Goal: Task Accomplishment & Management: Manage account settings

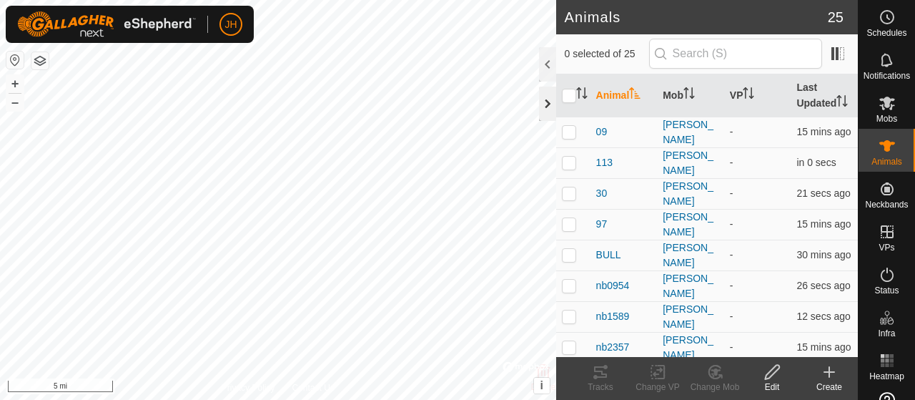
click at [548, 109] on div at bounding box center [547, 104] width 17 height 34
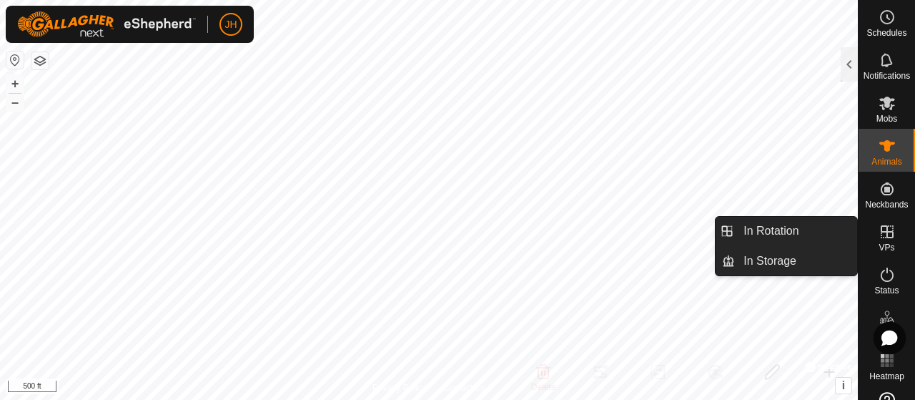
click at [879, 238] on icon at bounding box center [887, 231] width 17 height 17
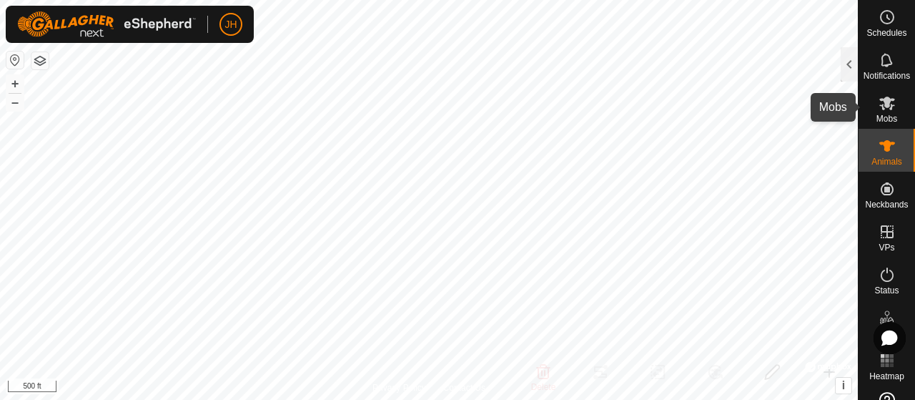
click at [887, 107] on icon at bounding box center [887, 102] width 17 height 17
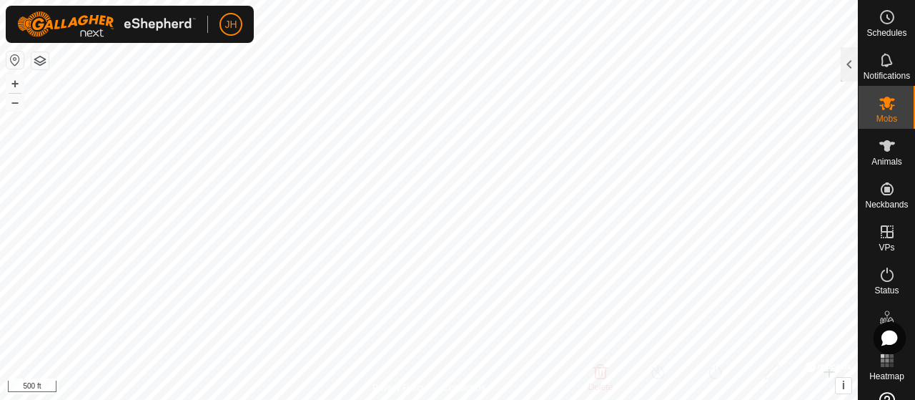
click at [852, 62] on div at bounding box center [849, 64] width 17 height 34
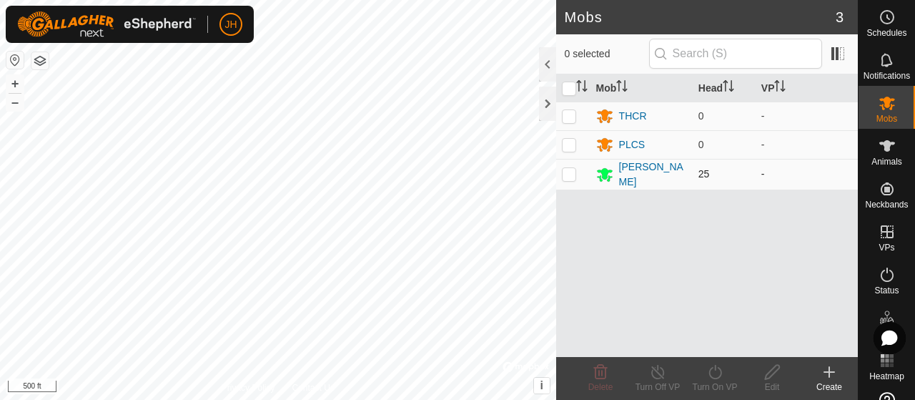
click at [574, 173] on p-checkbox at bounding box center [569, 173] width 14 height 11
checkbox input "true"
click at [832, 371] on icon at bounding box center [829, 371] width 17 height 17
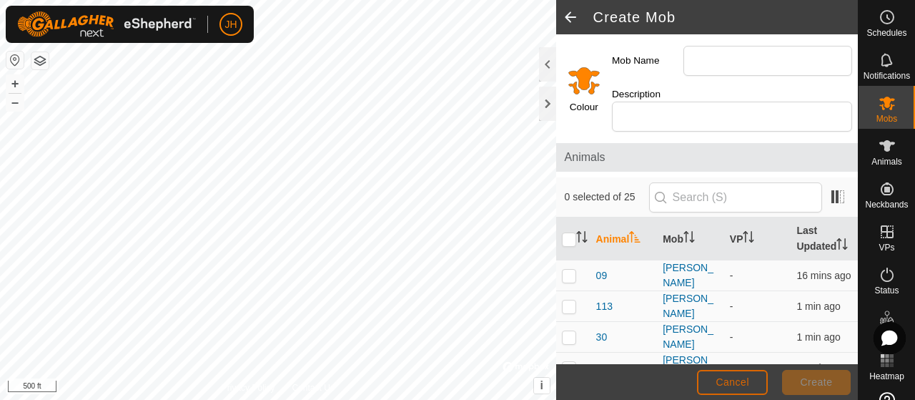
click at [744, 382] on span "Cancel" at bounding box center [733, 381] width 34 height 11
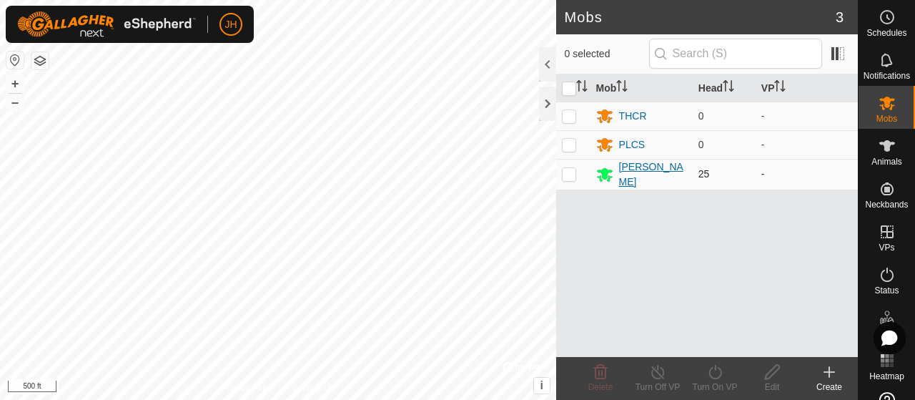
click at [641, 169] on div "[PERSON_NAME]" at bounding box center [653, 174] width 68 height 30
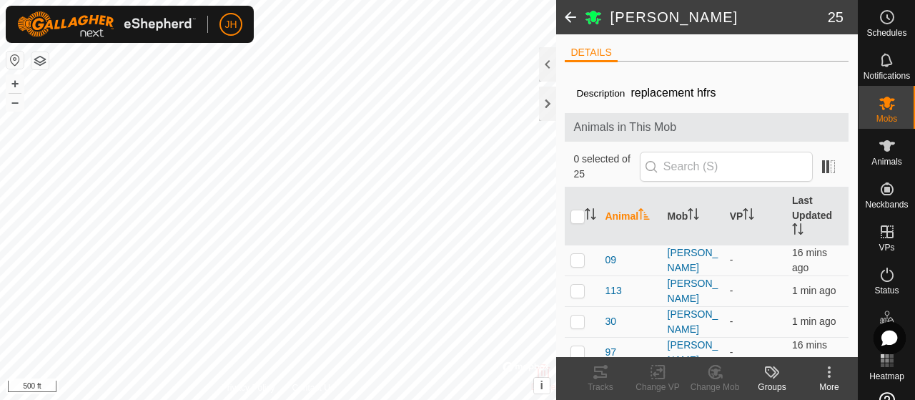
click at [572, 18] on span at bounding box center [570, 17] width 29 height 34
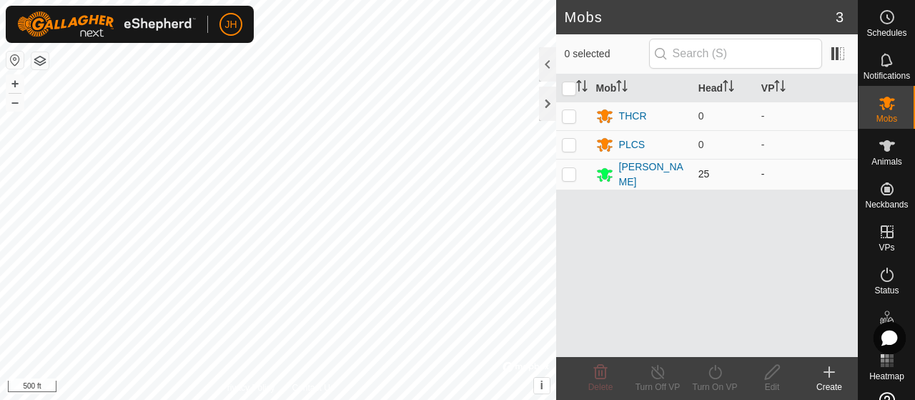
click at [569, 177] on td at bounding box center [573, 174] width 34 height 31
checkbox input "true"
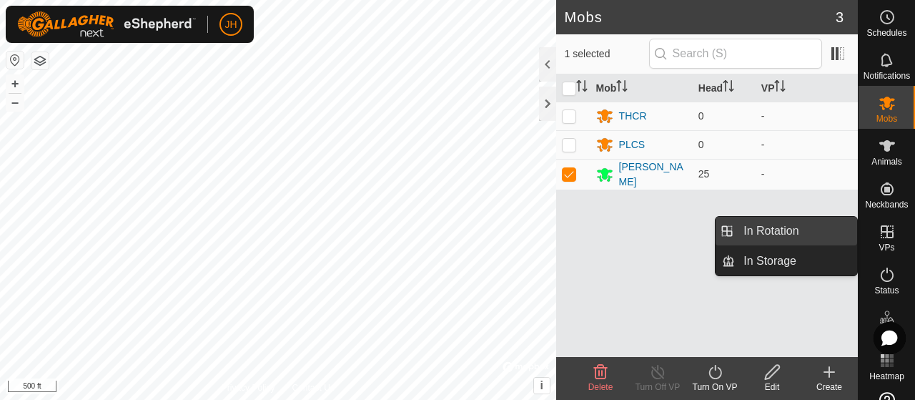
click at [792, 227] on link "In Rotation" at bounding box center [796, 231] width 122 height 29
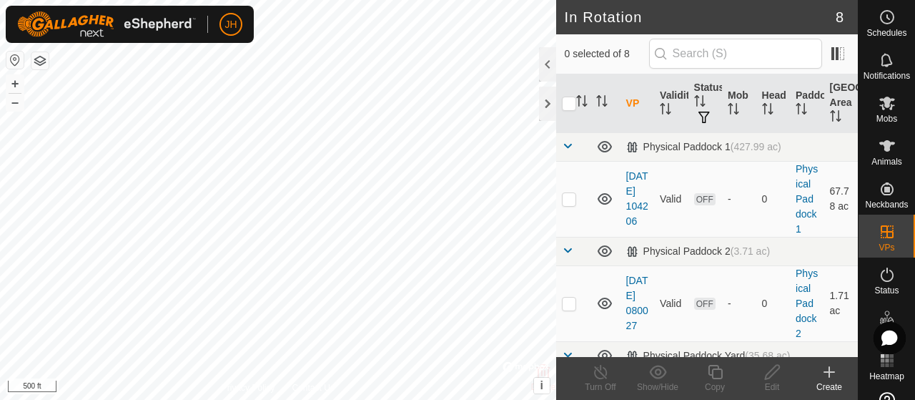
click at [827, 373] on icon at bounding box center [829, 371] width 17 height 17
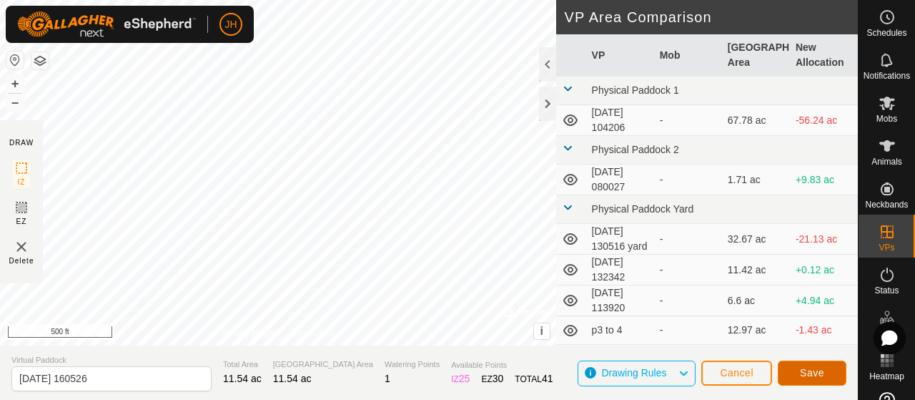
click at [789, 373] on button "Save" at bounding box center [812, 372] width 69 height 25
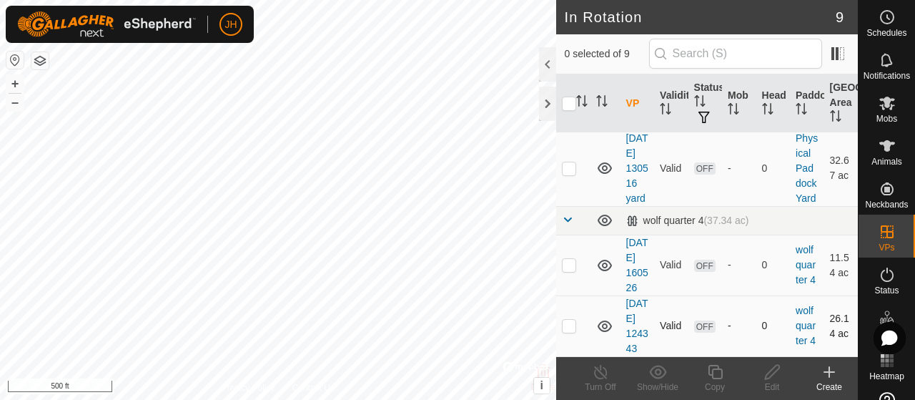
scroll to position [719, 0]
click at [634, 237] on link "[DATE] 160526" at bounding box center [637, 265] width 22 height 56
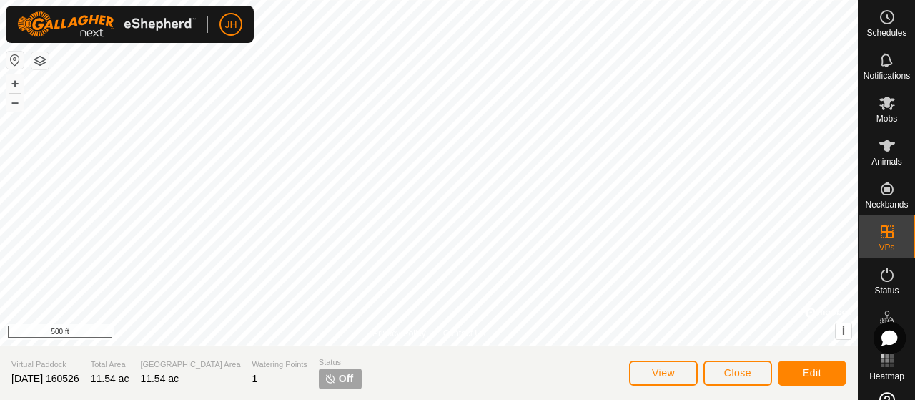
click at [319, 379] on p-tag "Off" at bounding box center [340, 378] width 43 height 21
click at [726, 377] on span "Close" at bounding box center [737, 372] width 27 height 11
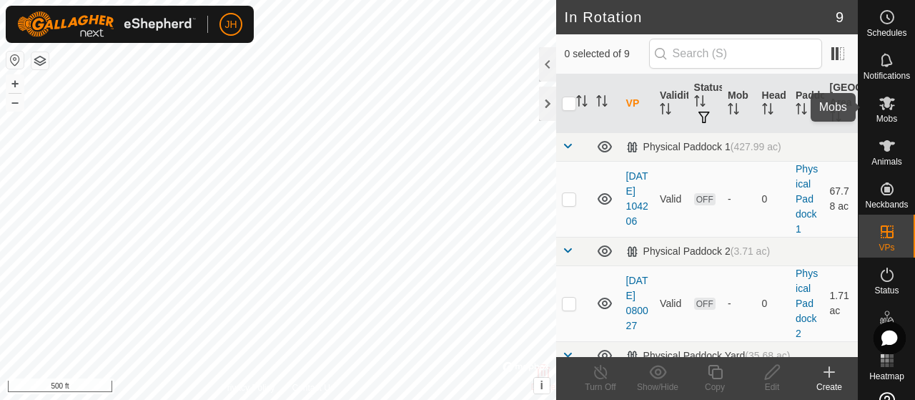
click at [882, 112] on es-mob-svg-icon at bounding box center [888, 103] width 26 height 23
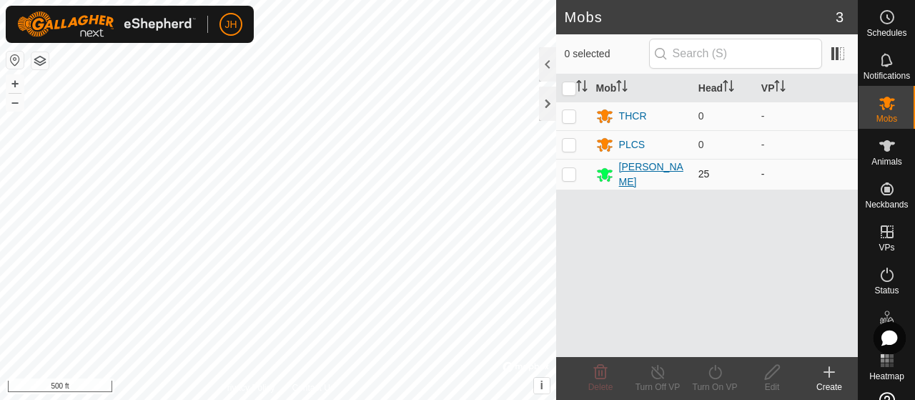
click at [631, 178] on div "[PERSON_NAME]" at bounding box center [653, 174] width 68 height 30
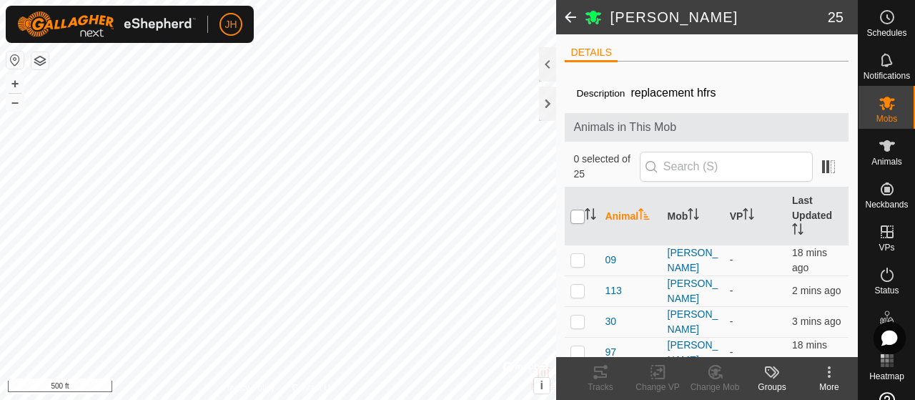
click at [576, 220] on input "checkbox" at bounding box center [578, 217] width 14 height 14
checkbox input "true"
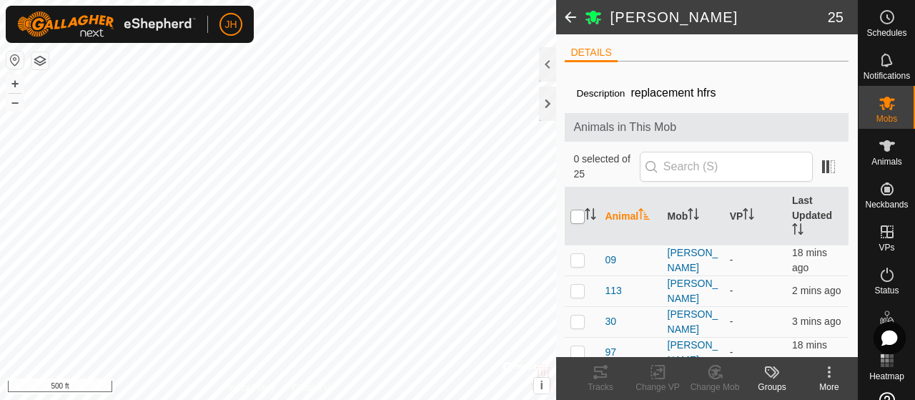
checkbox input "true"
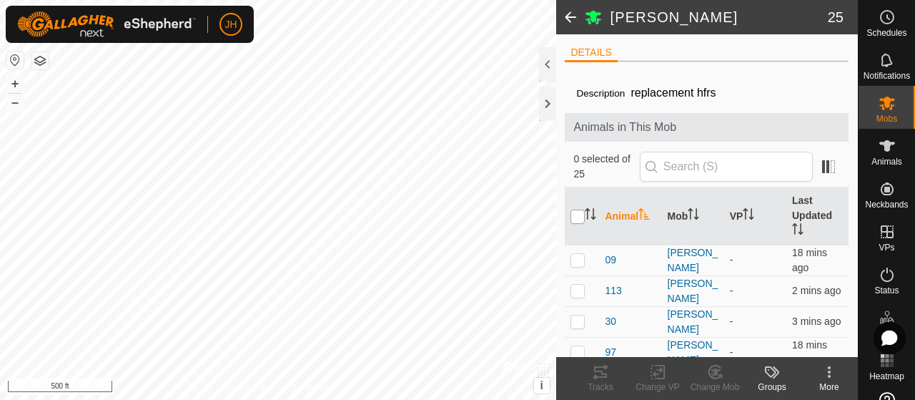
checkbox input "true"
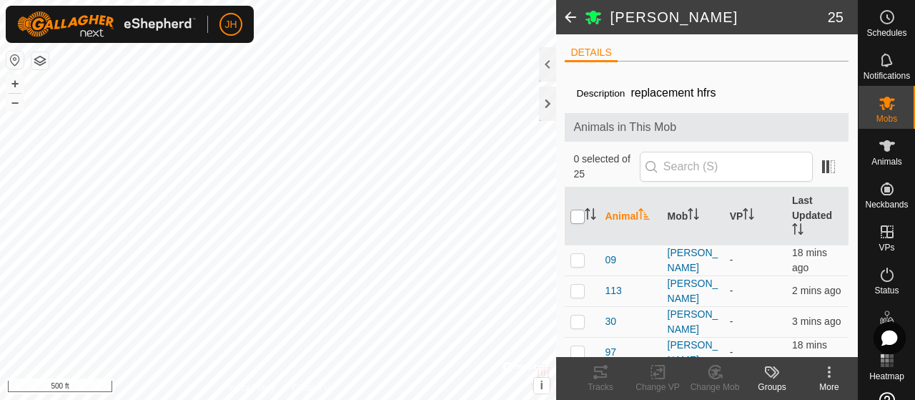
checkbox input "true"
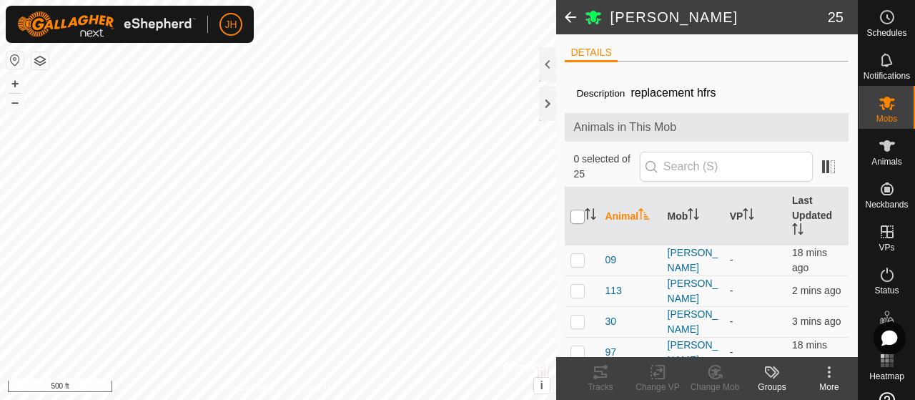
checkbox input "true"
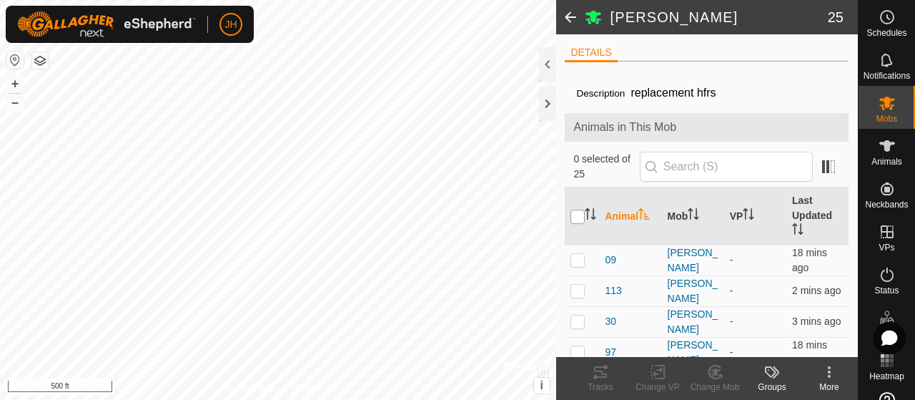
checkbox input "true"
click at [656, 375] on icon at bounding box center [658, 371] width 18 height 17
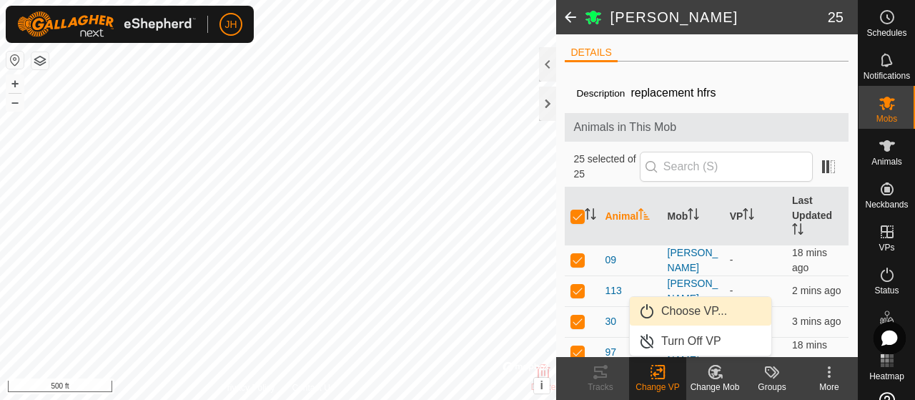
click at [682, 308] on link "Choose VP..." at bounding box center [701, 311] width 142 height 29
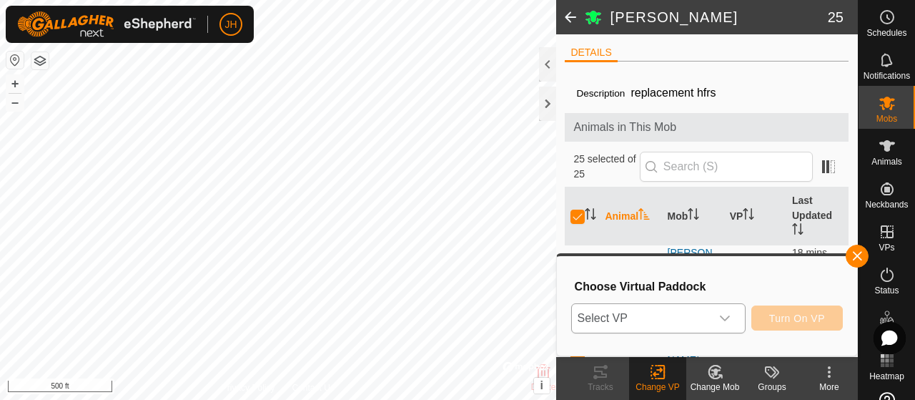
click at [727, 322] on icon "dropdown trigger" at bounding box center [724, 317] width 11 height 11
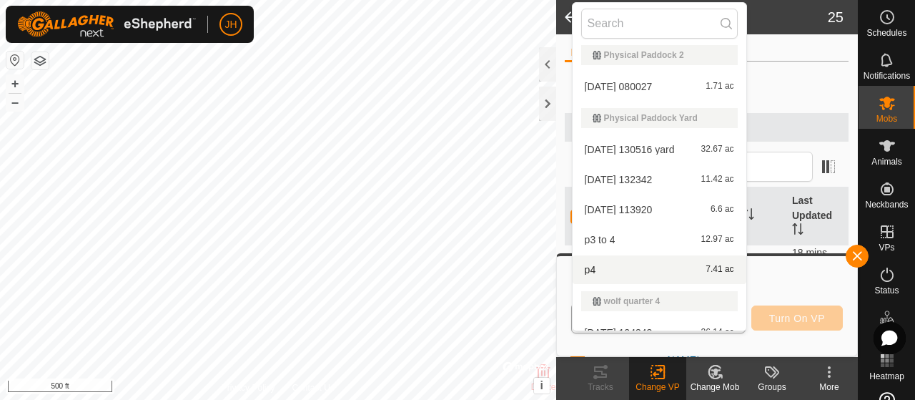
scroll to position [114, 0]
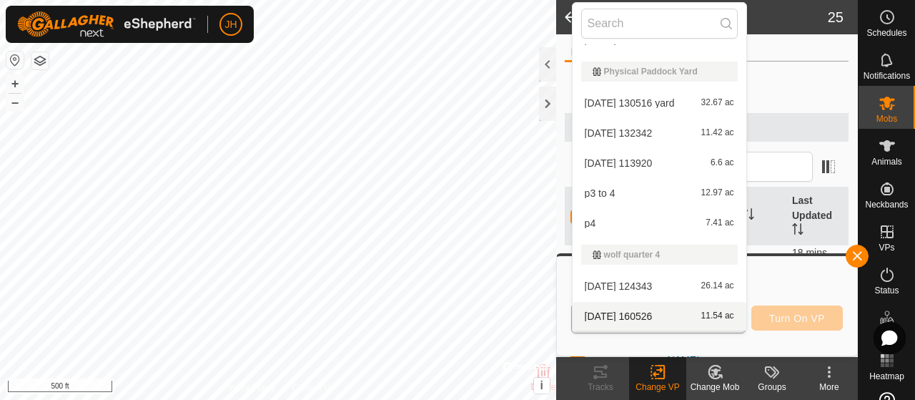
click at [665, 321] on li "[DATE] [DATE] 11.54 ac" at bounding box center [660, 316] width 174 height 29
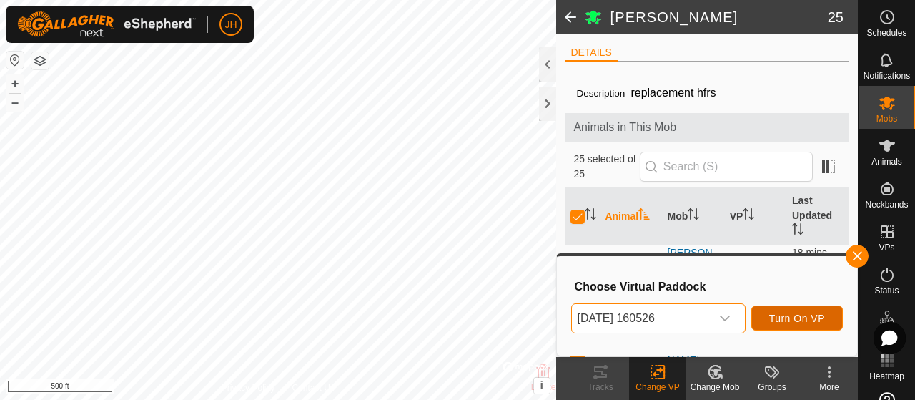
click at [785, 315] on span "Turn On VP" at bounding box center [797, 317] width 56 height 11
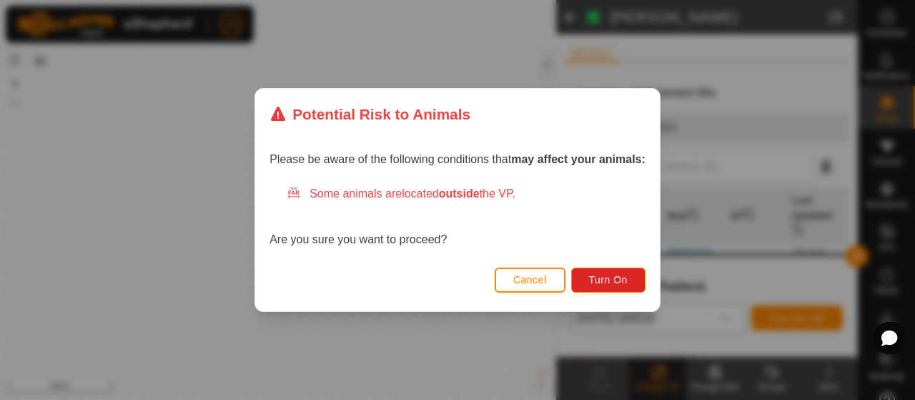
click at [525, 285] on button "Cancel" at bounding box center [530, 279] width 71 height 25
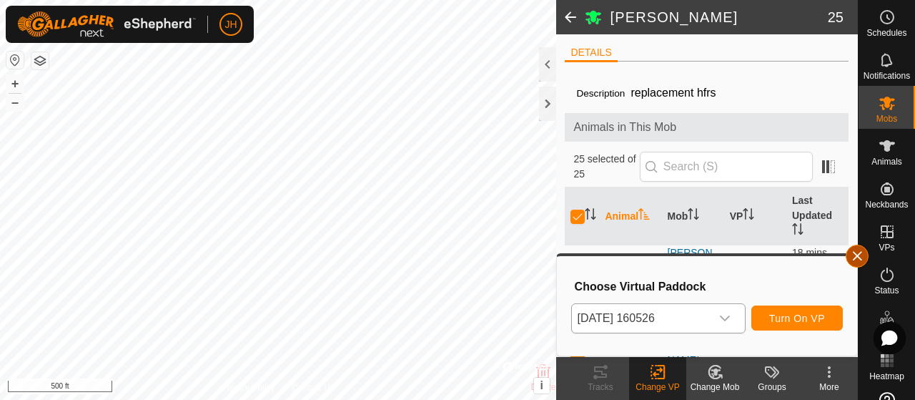
click at [854, 251] on button "button" at bounding box center [857, 256] width 23 height 23
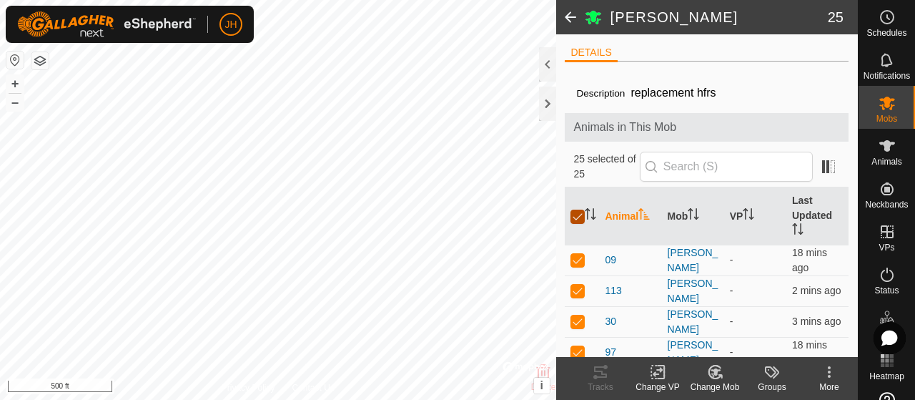
click at [575, 217] on input "checkbox" at bounding box center [578, 217] width 14 height 14
checkbox input "false"
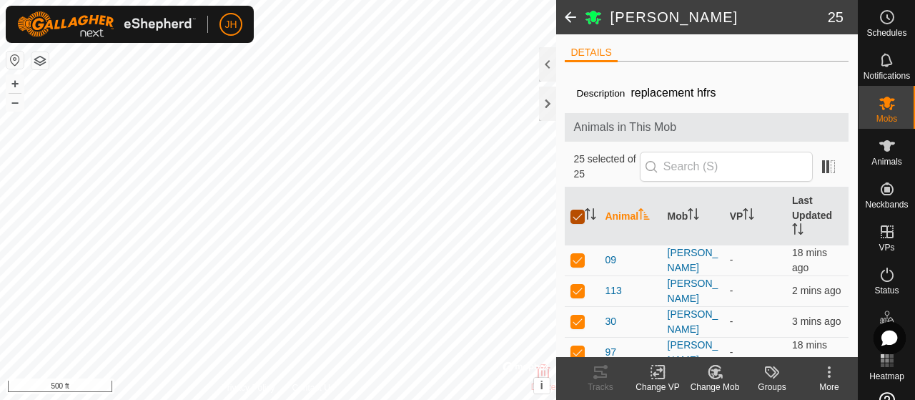
checkbox input "false"
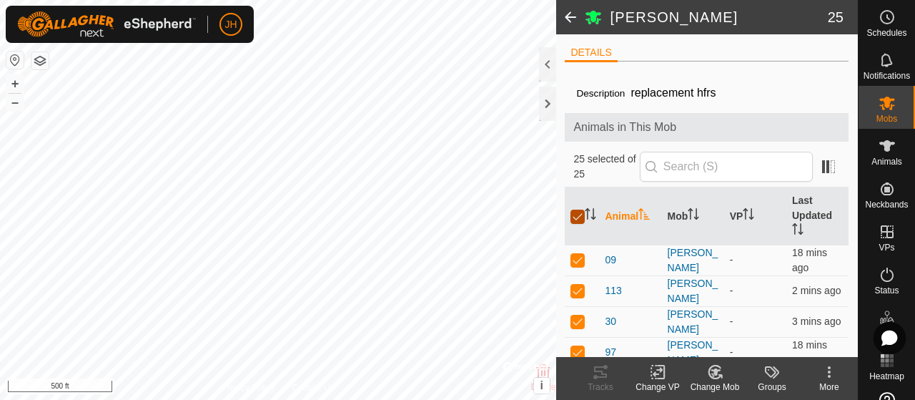
checkbox input "false"
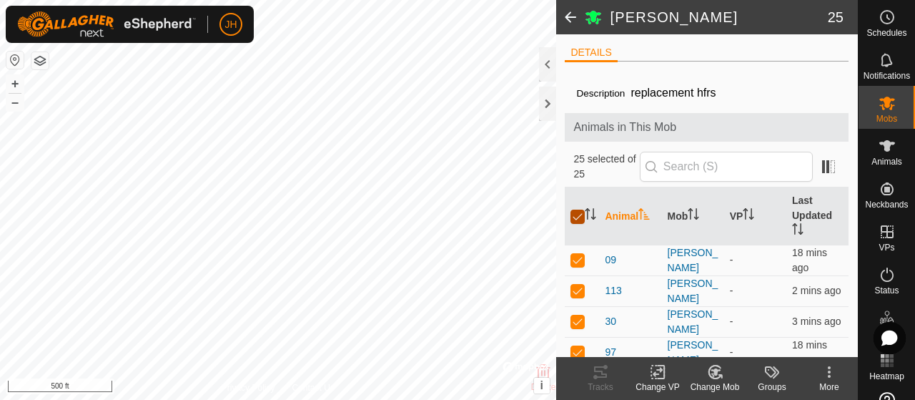
checkbox input "false"
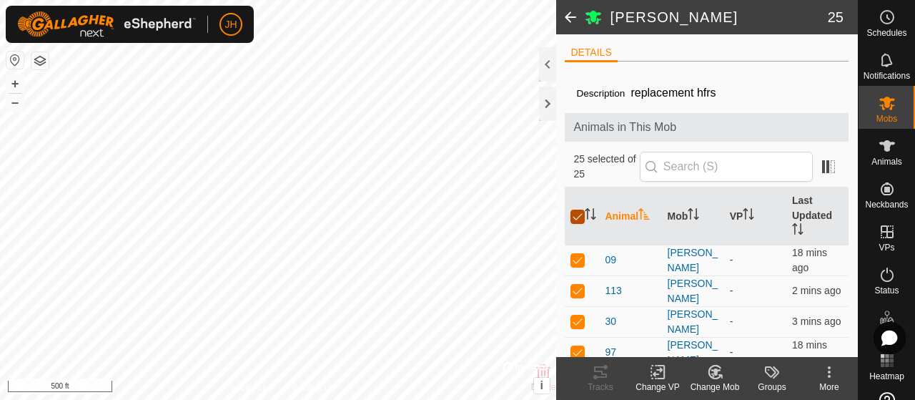
checkbox input "false"
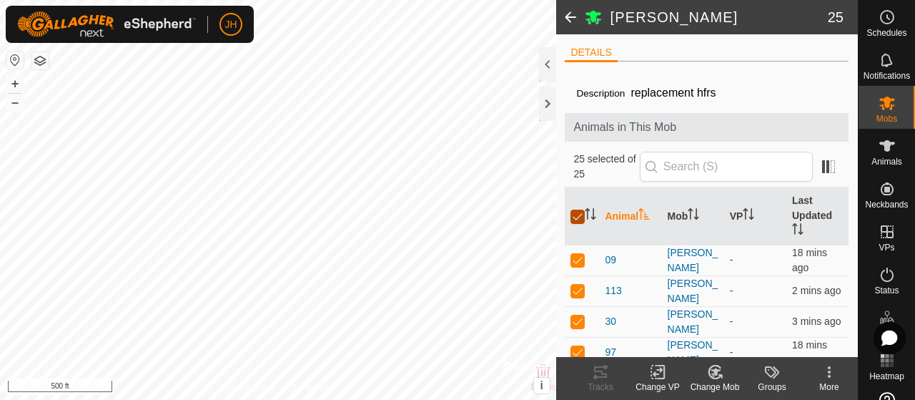
checkbox input "false"
click at [551, 105] on div at bounding box center [547, 104] width 17 height 34
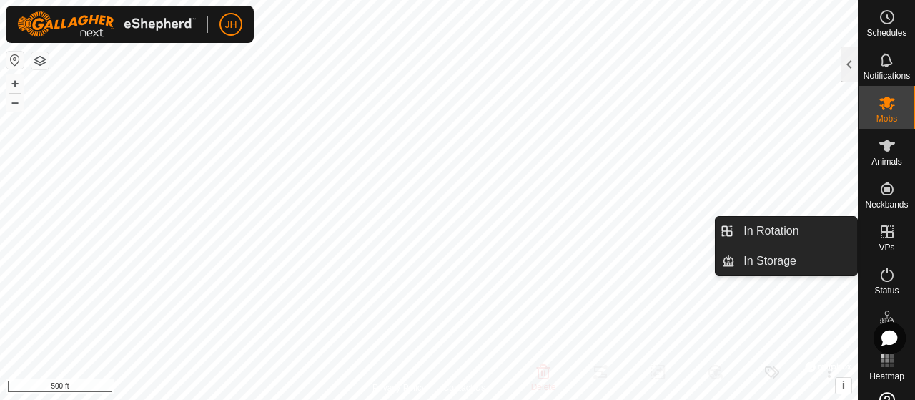
click at [879, 235] on icon at bounding box center [887, 231] width 17 height 17
click at [780, 225] on link "In Rotation" at bounding box center [796, 231] width 122 height 29
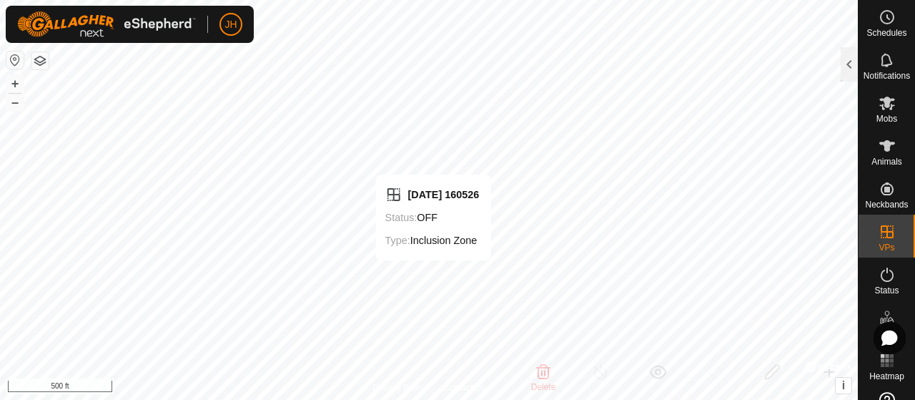
checkbox input "false"
checkbox input "true"
checkbox input "false"
click at [887, 286] on span "Status" at bounding box center [887, 290] width 24 height 9
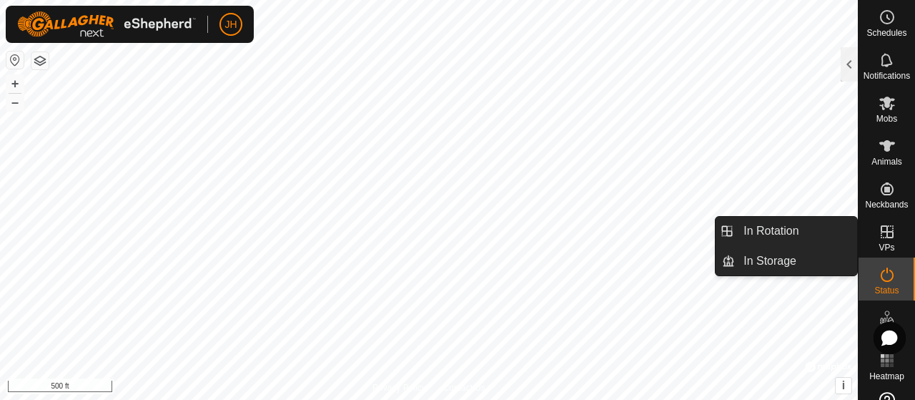
click at [881, 237] on icon at bounding box center [887, 231] width 13 height 13
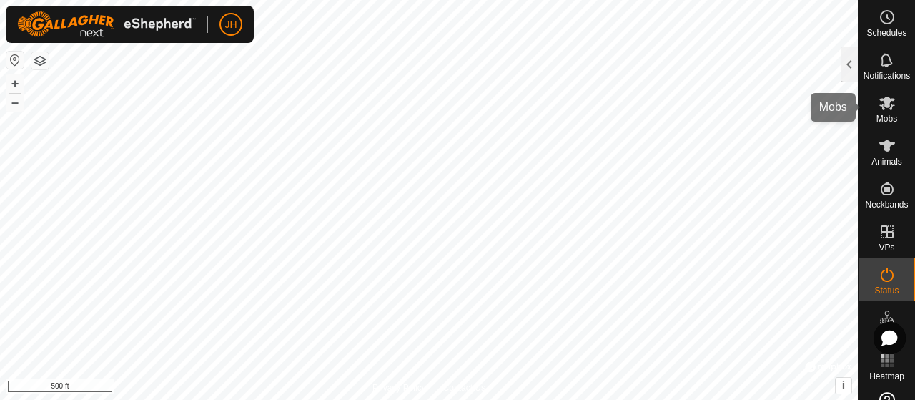
click at [882, 102] on icon at bounding box center [888, 104] width 16 height 14
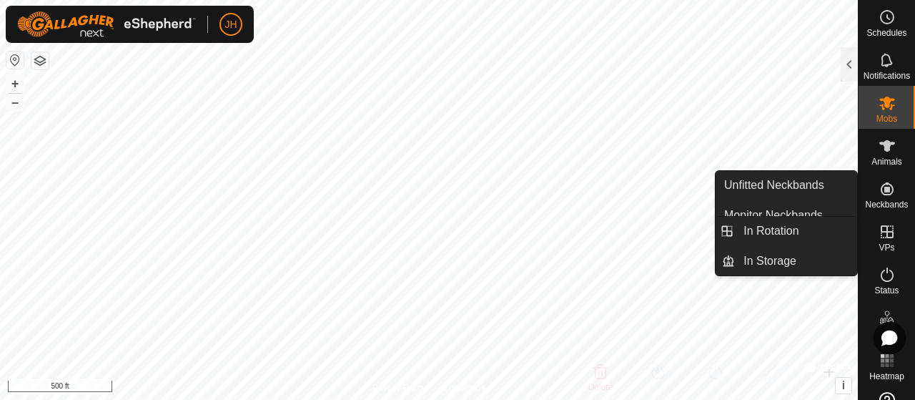
click at [879, 233] on icon at bounding box center [887, 231] width 17 height 17
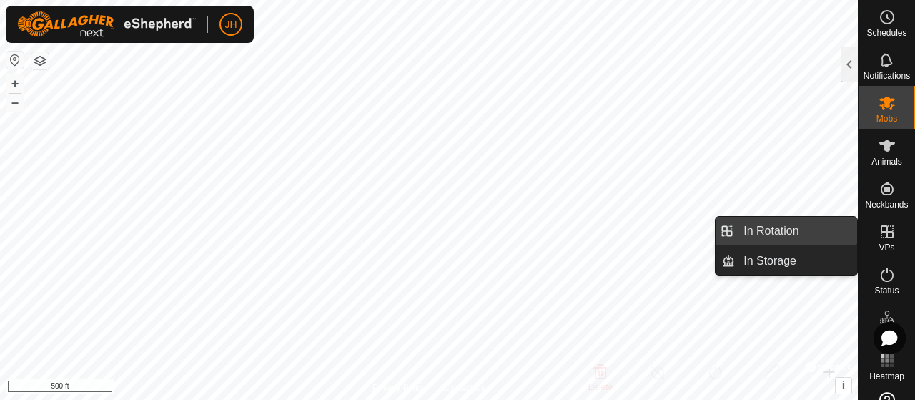
click at [791, 227] on link "In Rotation" at bounding box center [796, 231] width 122 height 29
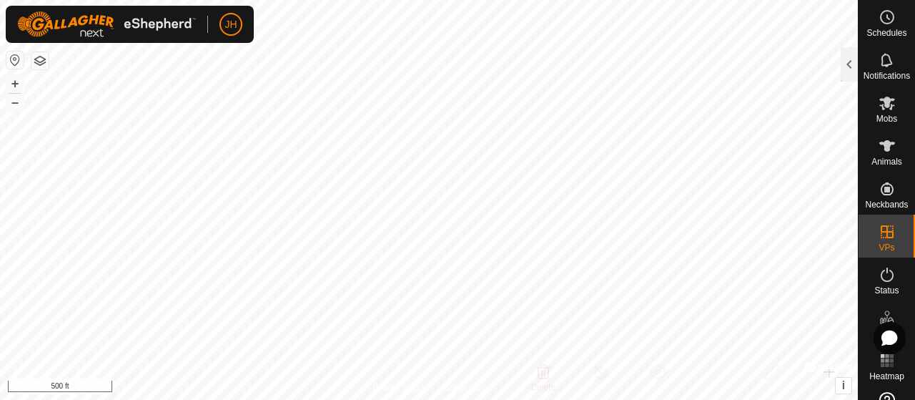
checkbox input "true"
checkbox input "false"
click at [850, 57] on div at bounding box center [849, 64] width 17 height 34
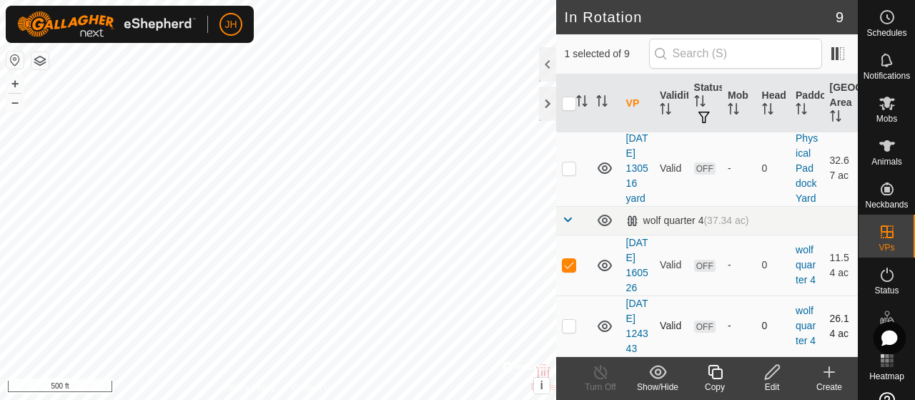
scroll to position [719, 0]
click at [635, 237] on link "[DATE] 160526" at bounding box center [637, 265] width 22 height 56
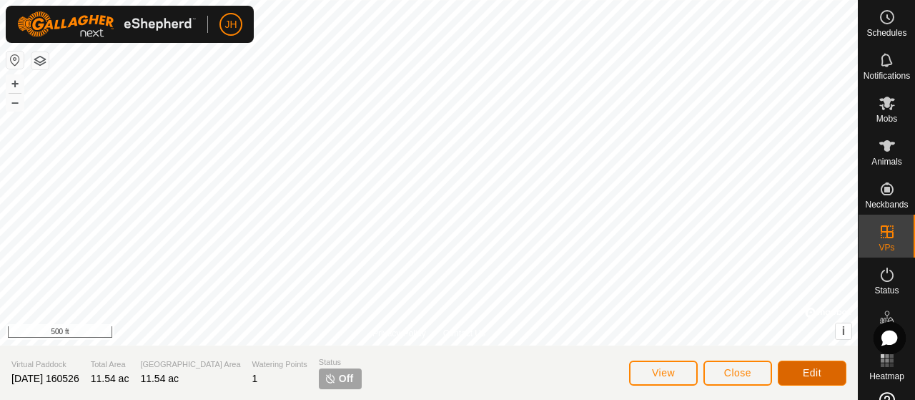
click at [822, 372] on button "Edit" at bounding box center [812, 372] width 69 height 25
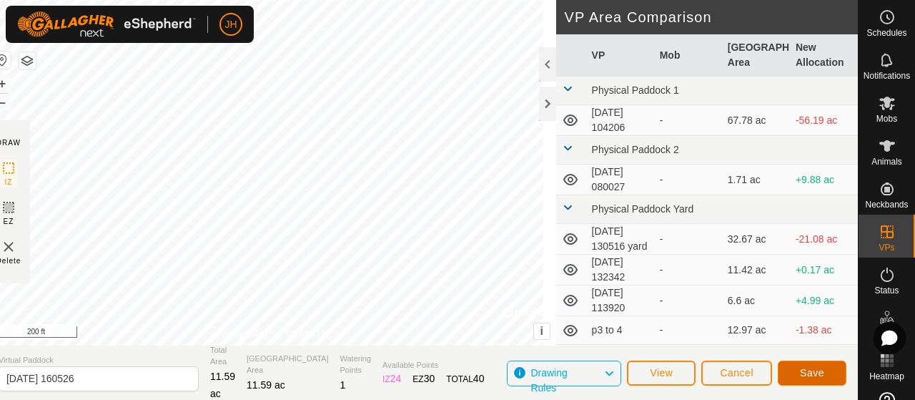
click at [792, 375] on button "Save" at bounding box center [812, 372] width 69 height 25
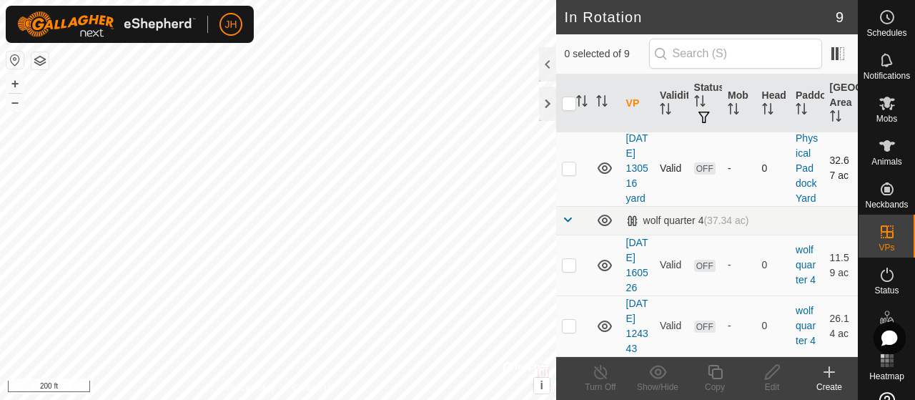
scroll to position [719, 0]
click at [632, 312] on td "[DATE] 124343" at bounding box center [638, 325] width 34 height 61
click at [566, 320] on p-checkbox at bounding box center [569, 325] width 14 height 11
checkbox input "true"
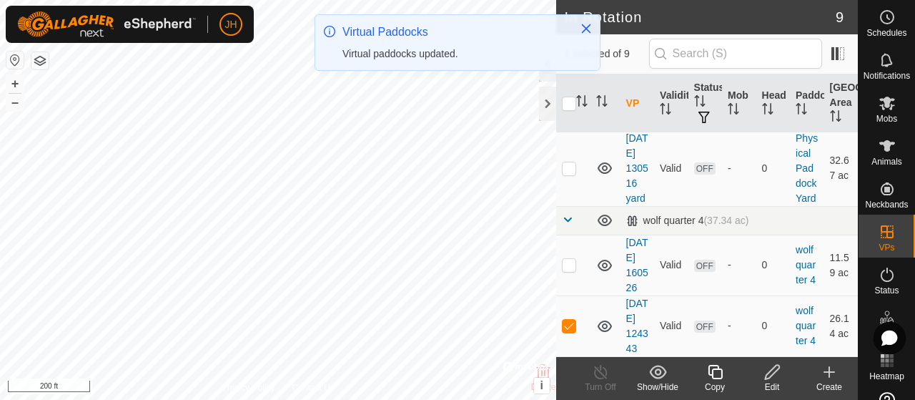
scroll to position [0, 0]
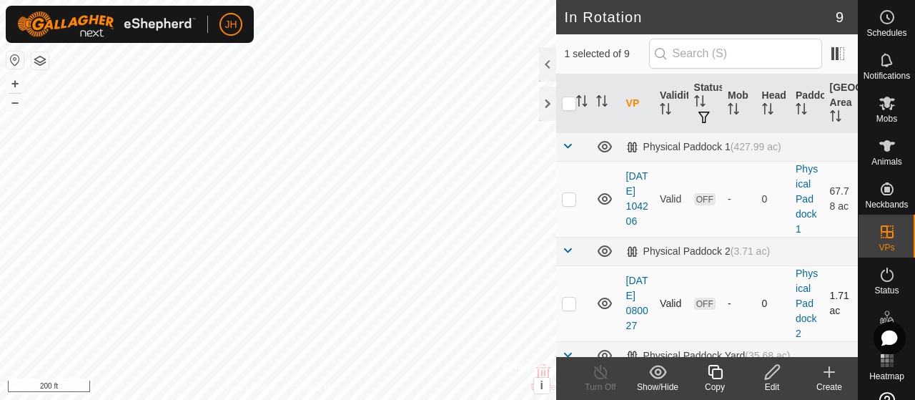
checkbox input "true"
checkbox input "false"
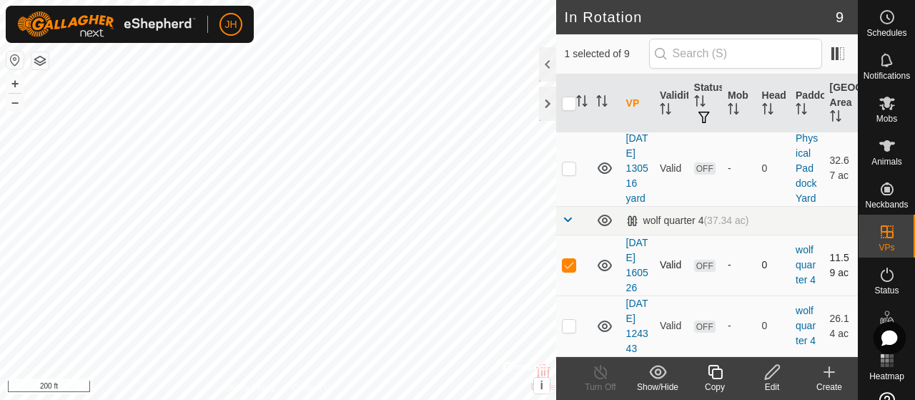
scroll to position [719, 0]
click at [547, 102] on div at bounding box center [547, 104] width 17 height 34
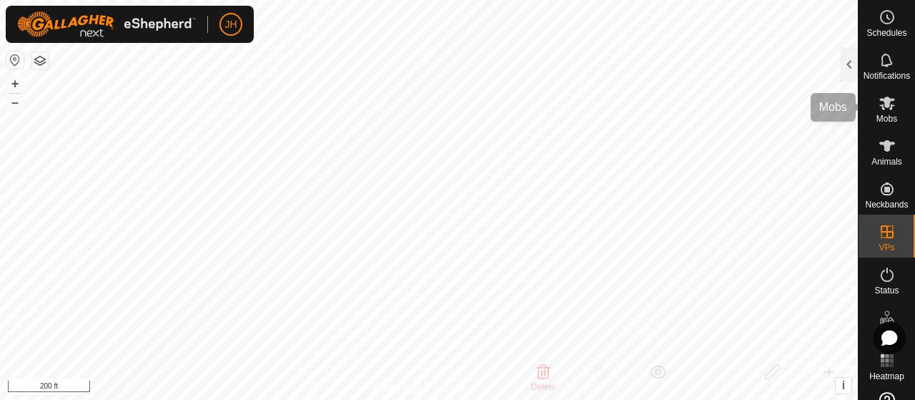
click at [889, 106] on icon at bounding box center [887, 102] width 17 height 17
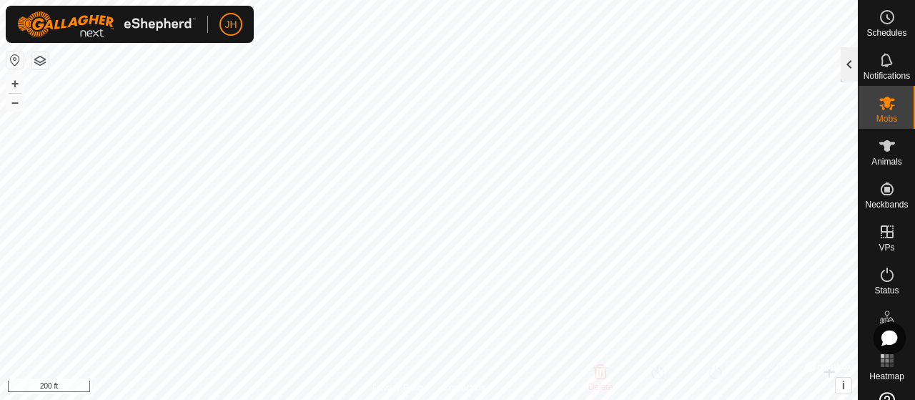
click at [855, 64] on div at bounding box center [849, 64] width 17 height 34
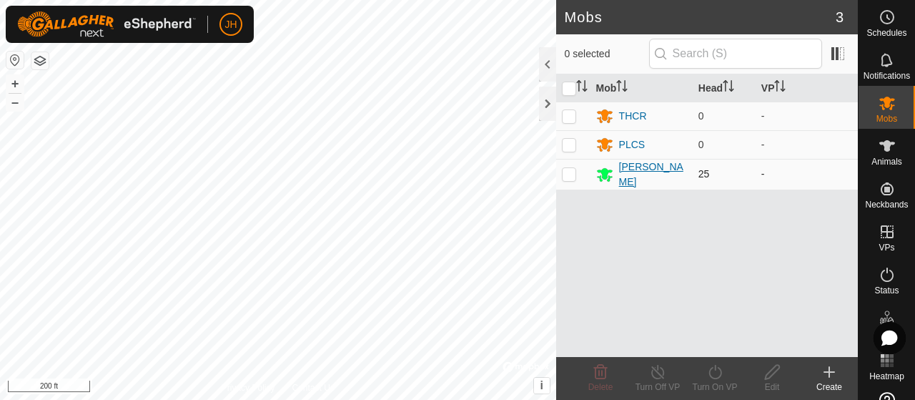
click at [644, 172] on div "[PERSON_NAME]" at bounding box center [653, 174] width 68 height 30
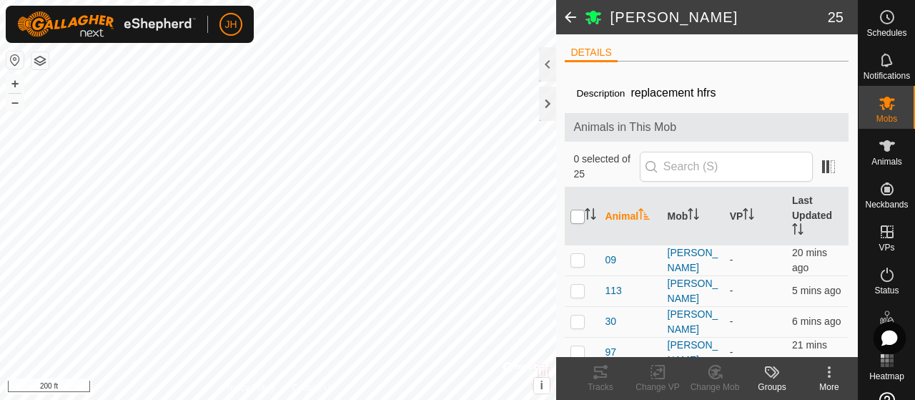
click at [581, 215] on input "checkbox" at bounding box center [578, 217] width 14 height 14
checkbox input "true"
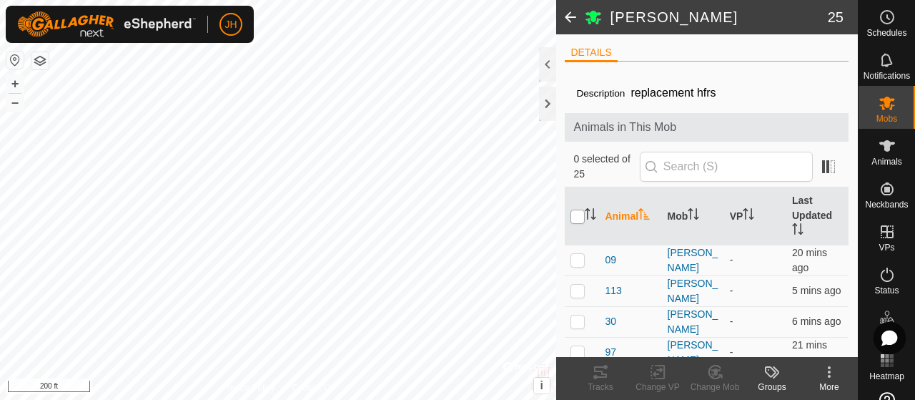
checkbox input "true"
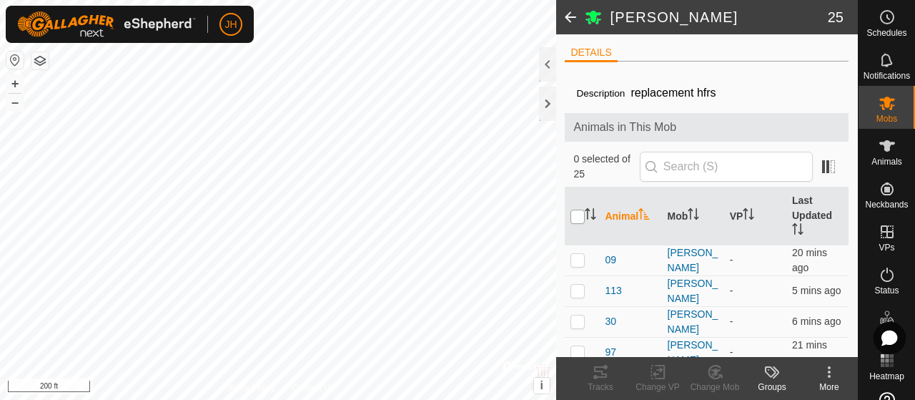
checkbox input "true"
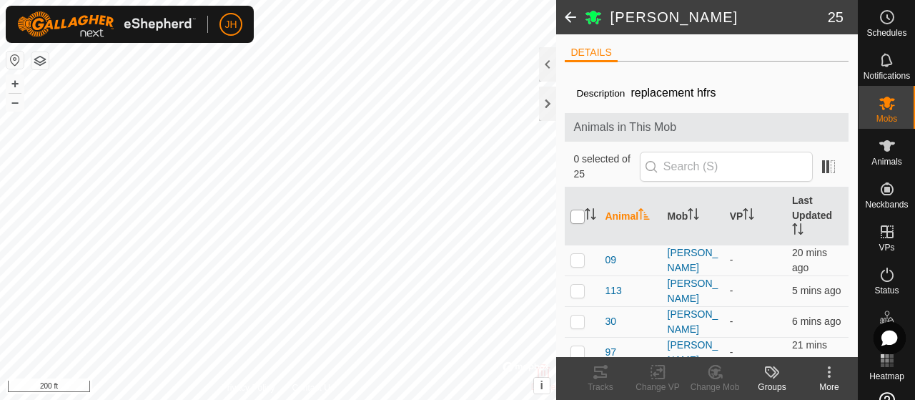
checkbox input "true"
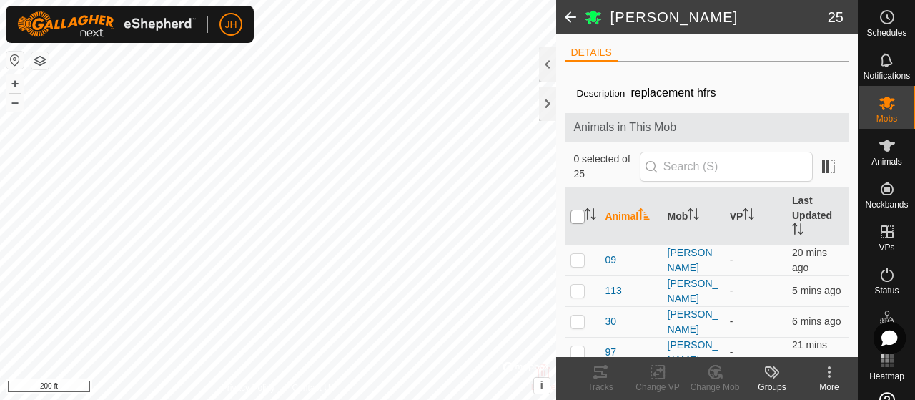
checkbox input "true"
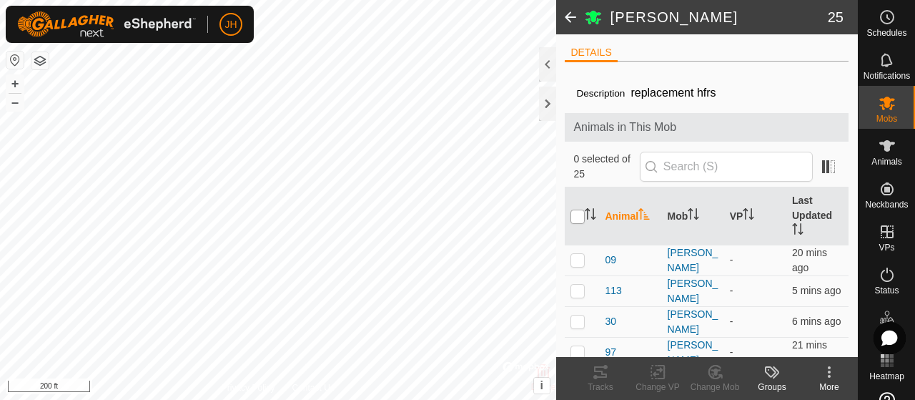
checkbox input "true"
click at [662, 373] on icon at bounding box center [658, 371] width 18 height 17
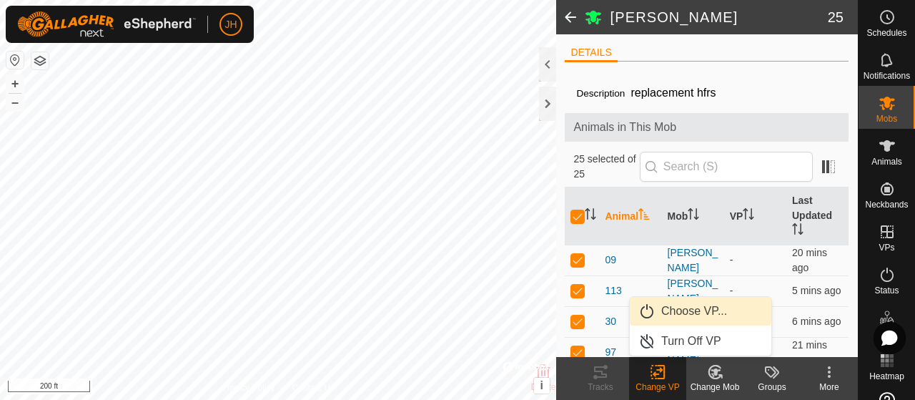
click at [674, 318] on link "Choose VP..." at bounding box center [701, 311] width 142 height 29
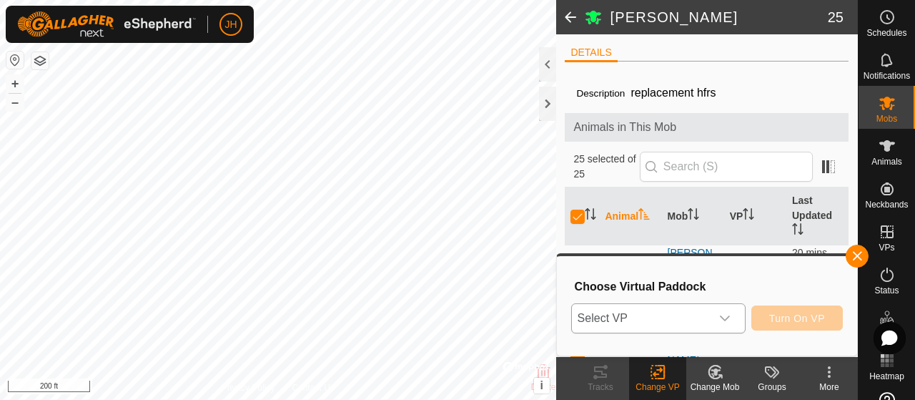
click at [722, 321] on icon "dropdown trigger" at bounding box center [724, 317] width 11 height 11
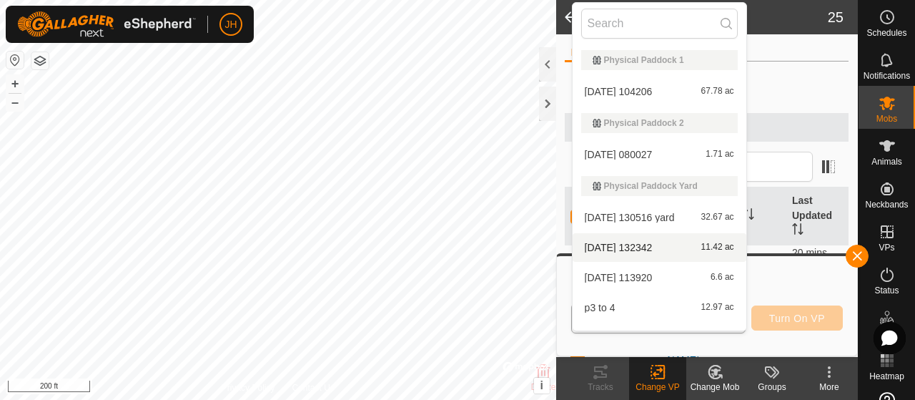
scroll to position [114, 0]
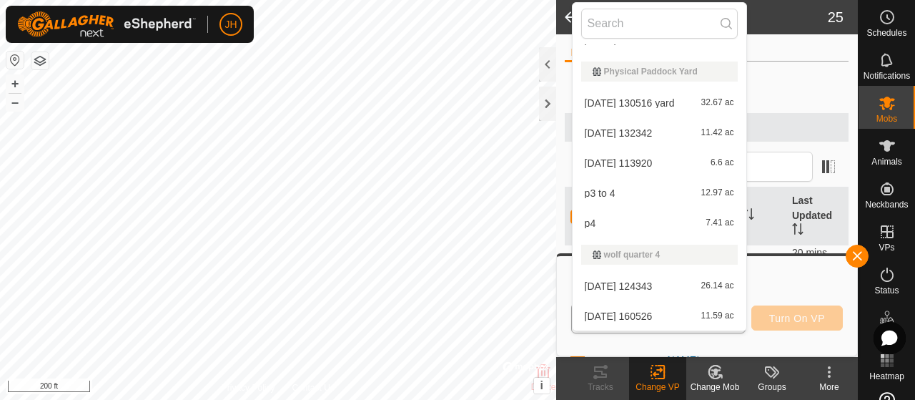
click at [641, 313] on li "[DATE] [DATE] 11.59 ac" at bounding box center [660, 316] width 174 height 29
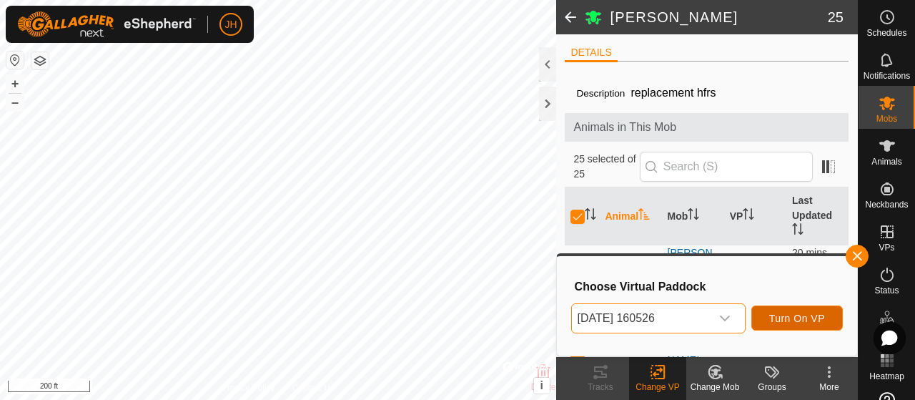
click at [822, 324] on button "Turn On VP" at bounding box center [798, 317] width 92 height 25
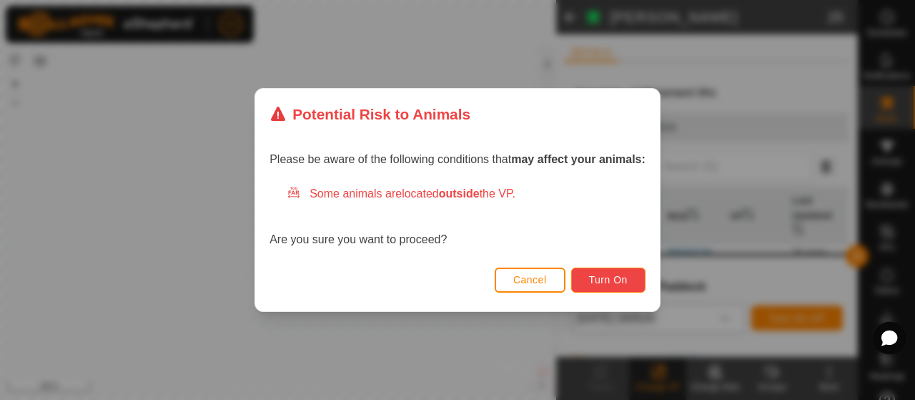
click at [609, 284] on span "Turn On" at bounding box center [608, 279] width 39 height 11
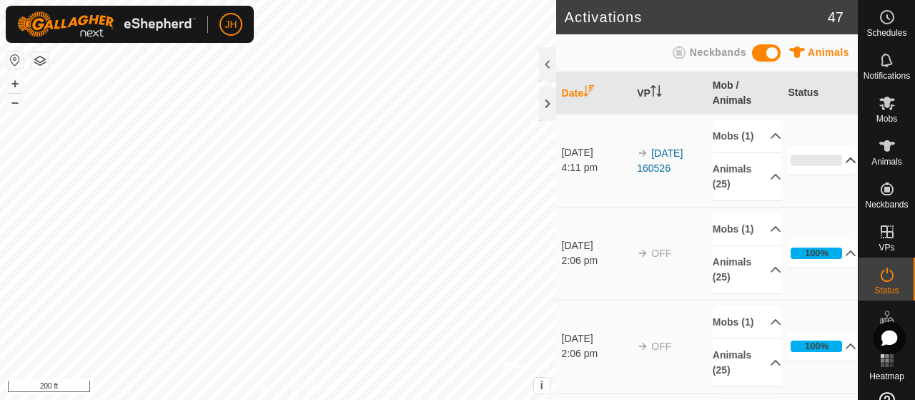
click at [836, 167] on p-accordion-header "0%" at bounding box center [822, 160] width 69 height 29
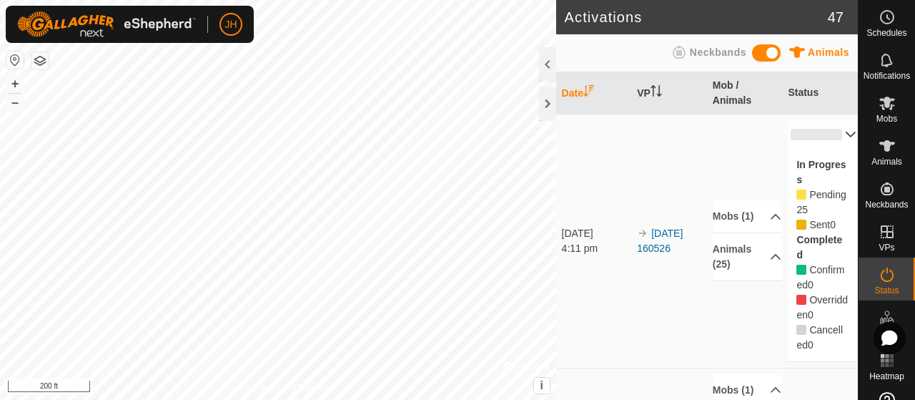
click at [833, 137] on p-accordion-header "0%" at bounding box center [822, 134] width 69 height 29
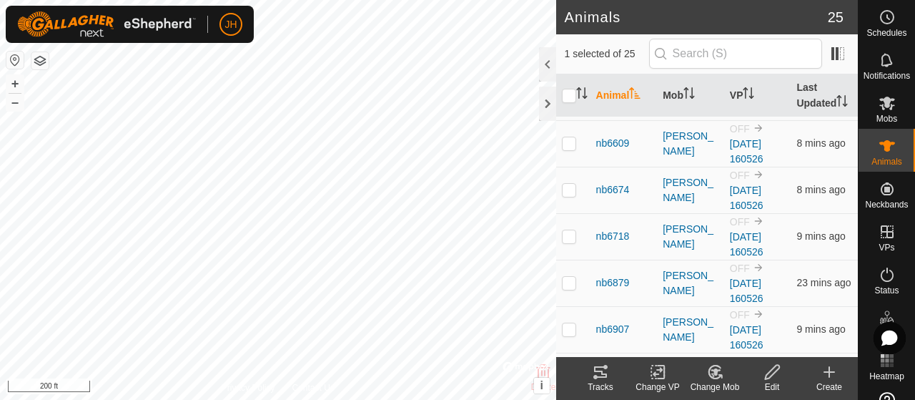
scroll to position [644, 0]
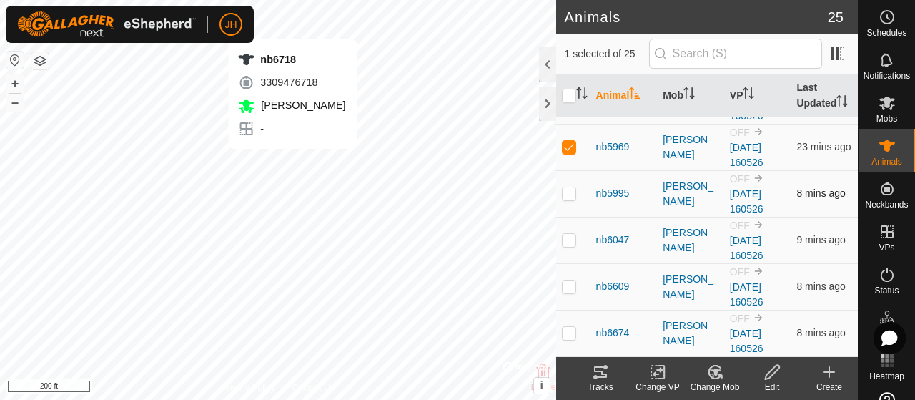
checkbox input "false"
checkbox input "true"
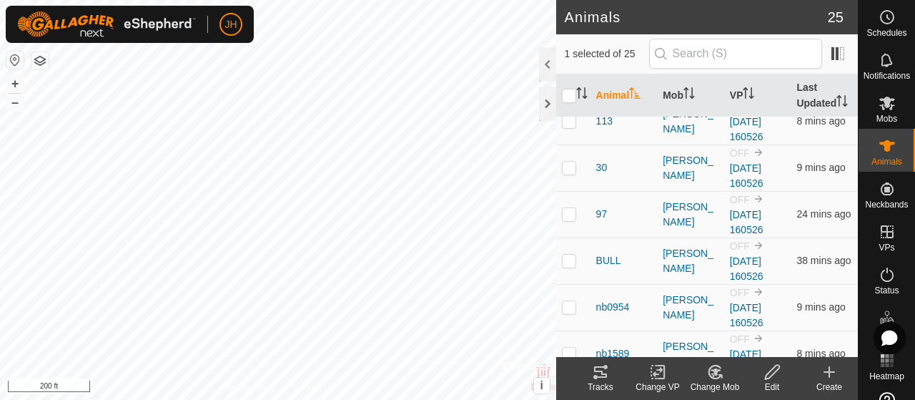
scroll to position [0, 0]
